Goal: Transaction & Acquisition: Purchase product/service

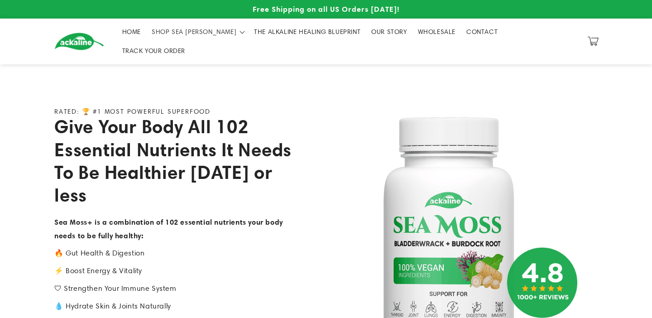
click at [276, 35] on span "THE ALKALINE HEALING BLUEPRINT" at bounding box center [307, 32] width 106 height 8
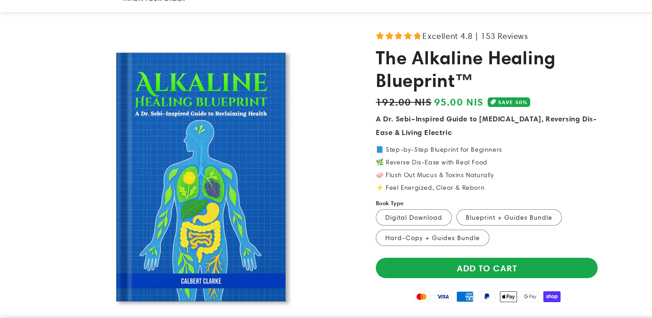
scroll to position [114, 0]
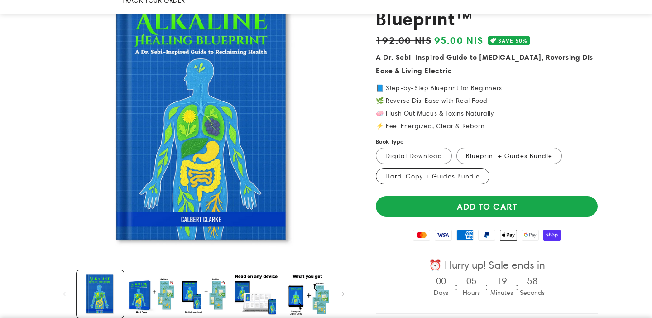
click at [432, 168] on label "Hard-Copy + Guides Bundle Variant sold out or unavailable" at bounding box center [433, 176] width 114 height 16
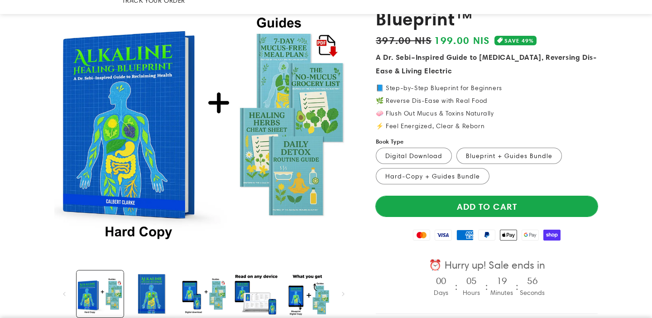
click at [481, 196] on button "Add to cart" at bounding box center [487, 206] width 222 height 20
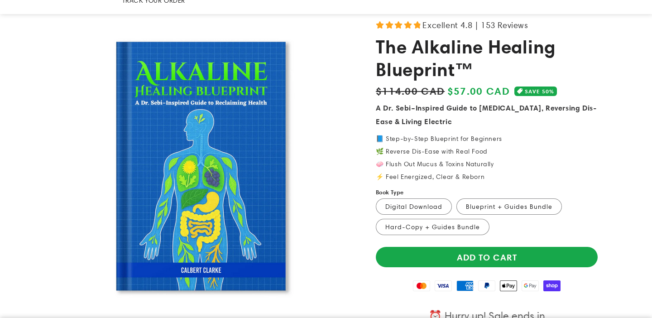
scroll to position [70, 0]
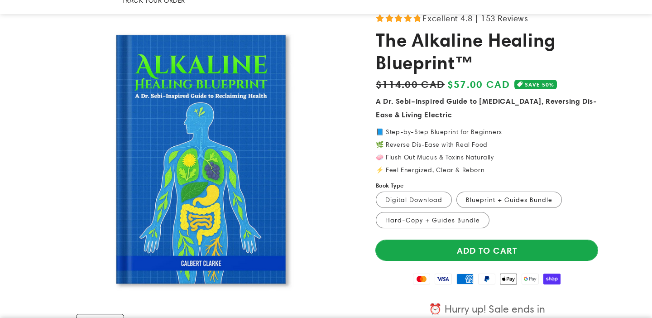
click at [467, 240] on button "Add to cart" at bounding box center [487, 250] width 222 height 20
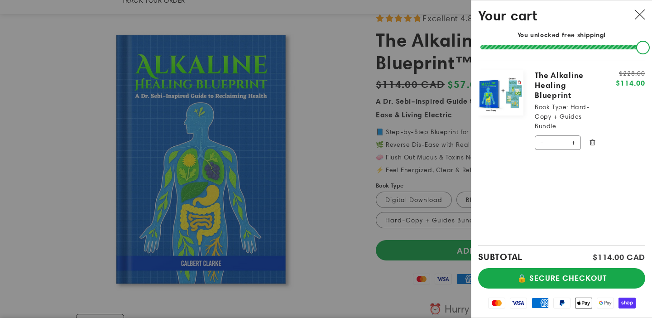
click at [540, 135] on button "Decrease quantity for The Alkaline Healing Blueprint" at bounding box center [542, 142] width 14 height 14
type input "*"
click at [564, 279] on button "🔒 SECURE CHECKOUT" at bounding box center [561, 278] width 167 height 20
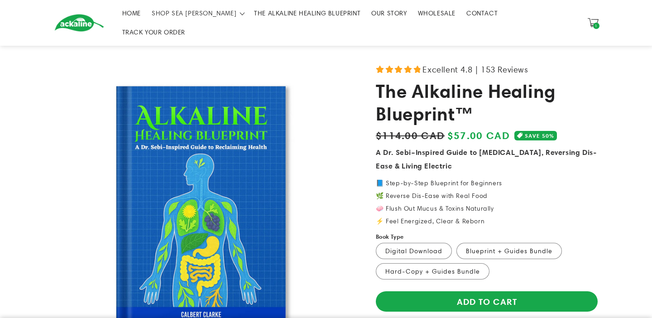
scroll to position [29, 0]
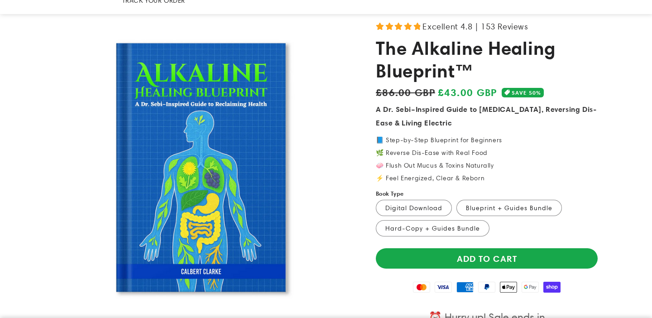
scroll to position [122, 0]
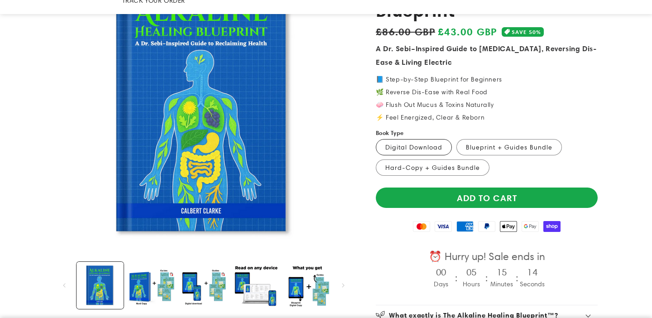
click at [411, 139] on label "Digital Download Variant sold out or unavailable" at bounding box center [414, 147] width 76 height 16
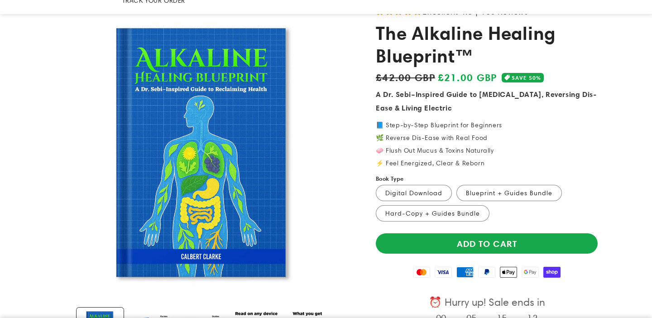
scroll to position [35, 0]
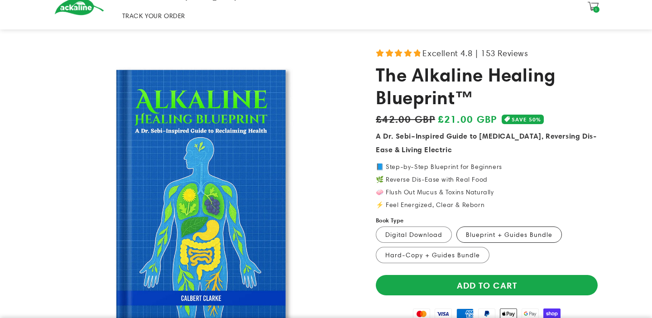
click at [510, 226] on label "Blueprint + Guides Bundle Variant sold out or unavailable" at bounding box center [509, 234] width 106 height 16
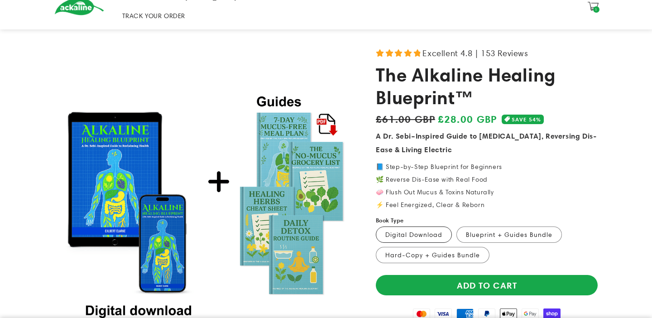
click at [413, 226] on label "Digital Download Variant sold out or unavailable" at bounding box center [414, 234] width 76 height 16
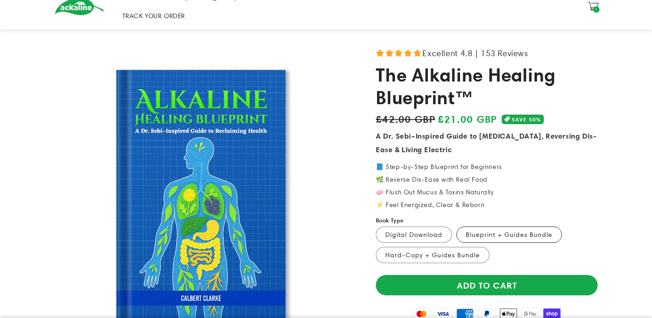
click at [505, 226] on label "Blueprint + Guides Bundle Variant sold out or unavailable" at bounding box center [509, 234] width 106 height 16
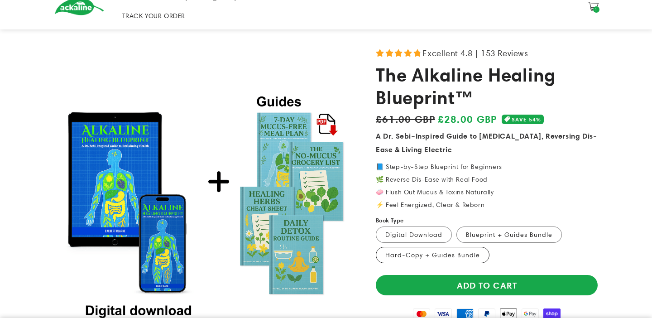
click at [406, 247] on label "Hard-Copy + Guides Bundle Variant sold out or unavailable" at bounding box center [433, 255] width 114 height 16
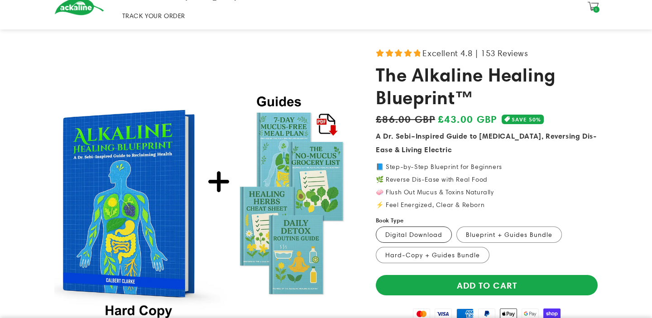
click at [404, 226] on label "Digital Download Variant sold out or unavailable" at bounding box center [414, 234] width 76 height 16
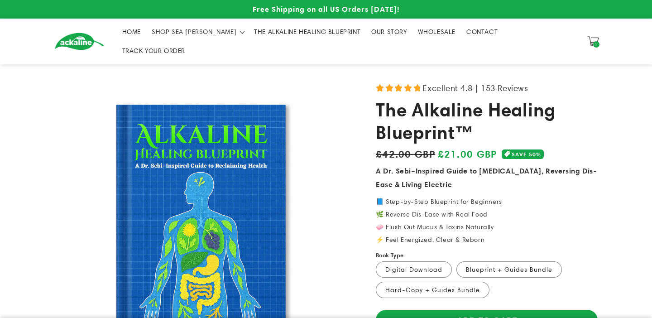
click at [597, 41] on span "1" at bounding box center [596, 44] width 3 height 6
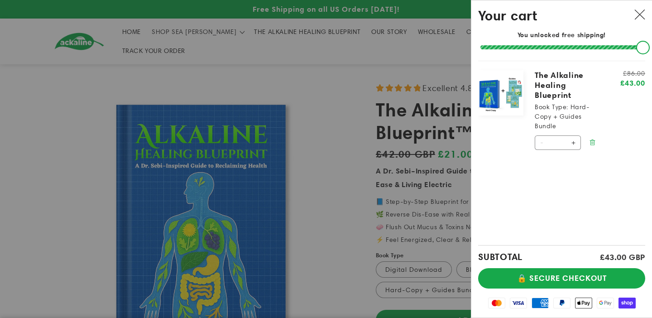
click at [593, 141] on icon "Remove The Alkaline Healing Blueprint - Hard-Copy + Guides Bundle" at bounding box center [592, 142] width 2 height 3
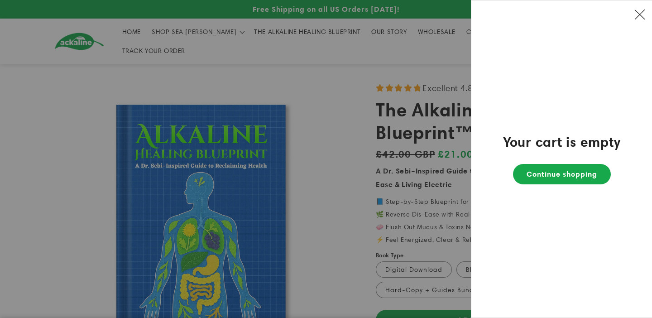
click at [641, 10] on icon "Close" at bounding box center [639, 14] width 11 height 11
